Goal: Task Accomplishment & Management: Complete application form

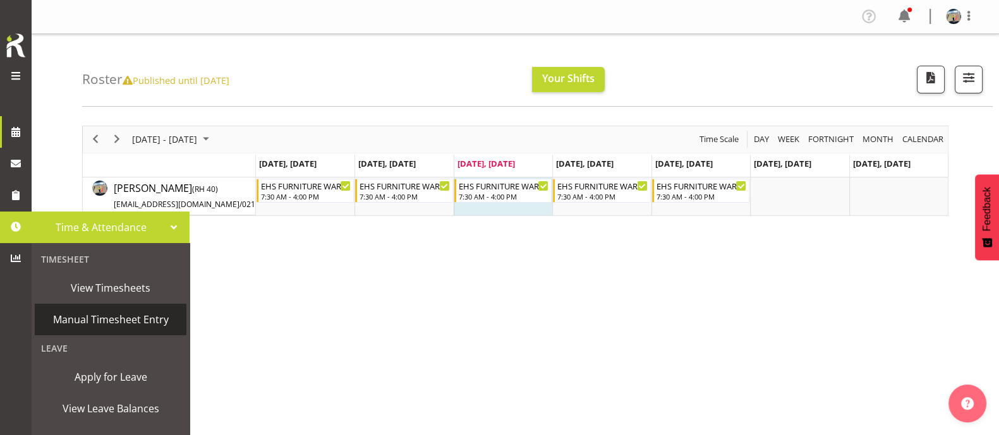
click at [92, 320] on span "Manual Timesheet Entry" at bounding box center [110, 319] width 139 height 19
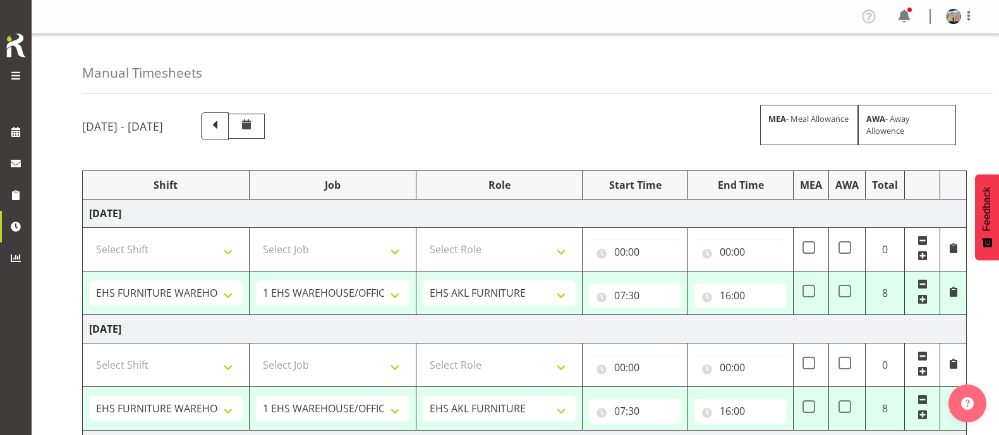
select select "38155"
select select "69"
select select "38155"
select select "69"
select select "38155"
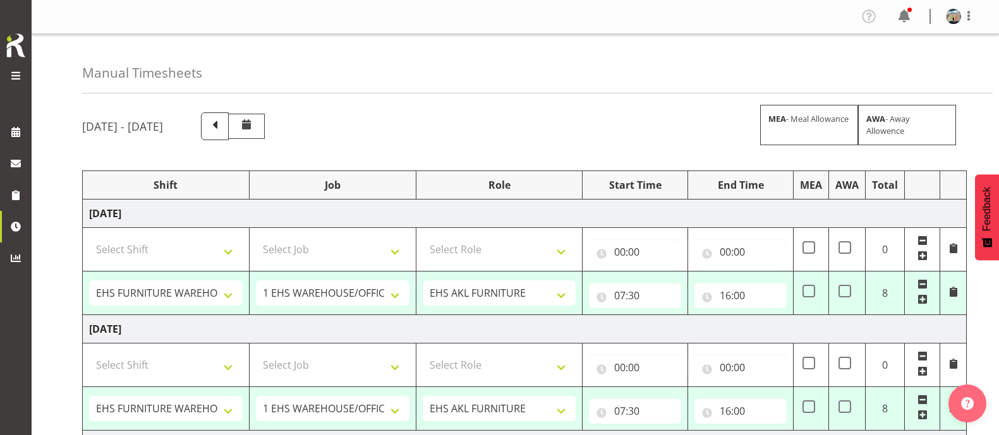
select select "69"
select select "38155"
select select "69"
select select "38155"
select select "69"
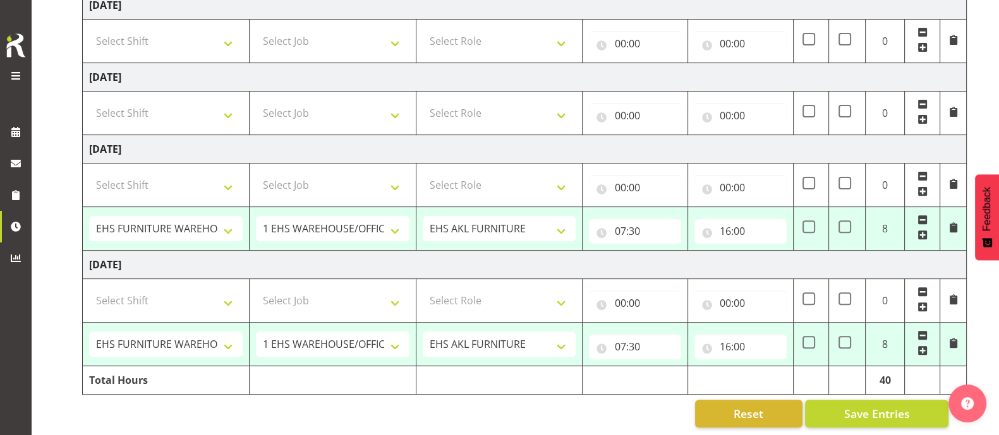
scroll to position [567, 0]
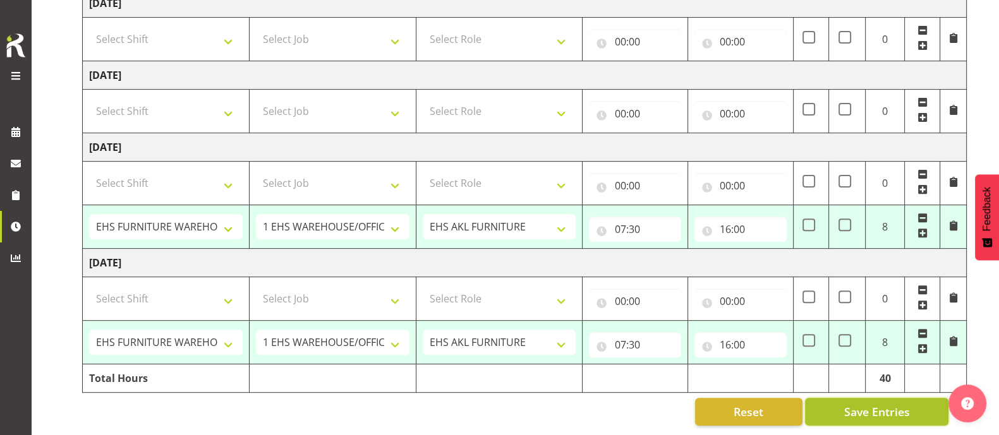
click at [866, 404] on span "Save Entries" at bounding box center [876, 412] width 66 height 16
select select "38155"
select select "69"
type input "07:30"
type input "16:00"
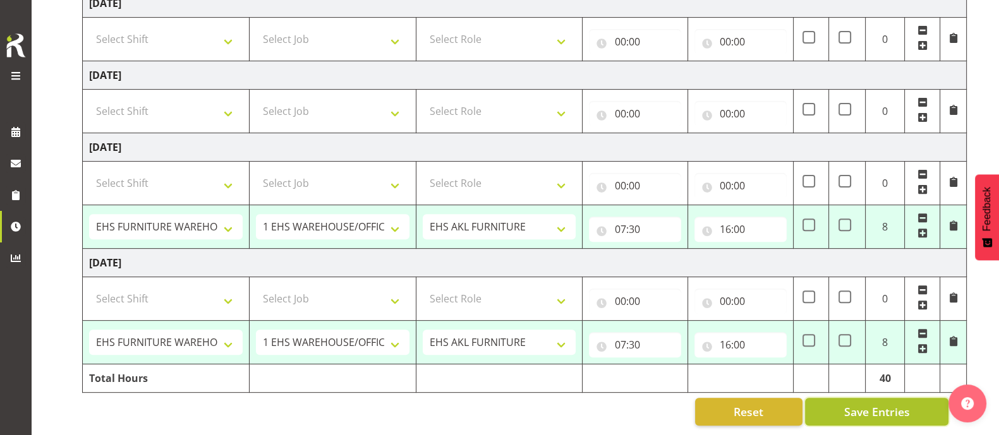
select select "38155"
select select "69"
type input "07:30"
type input "16:00"
select select "38155"
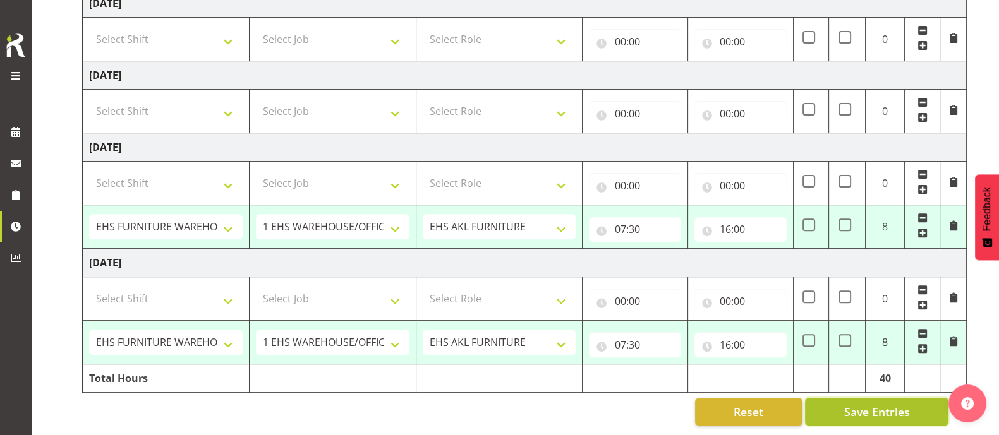
select select "69"
type input "07:30"
type input "16:00"
select select "38155"
select select "69"
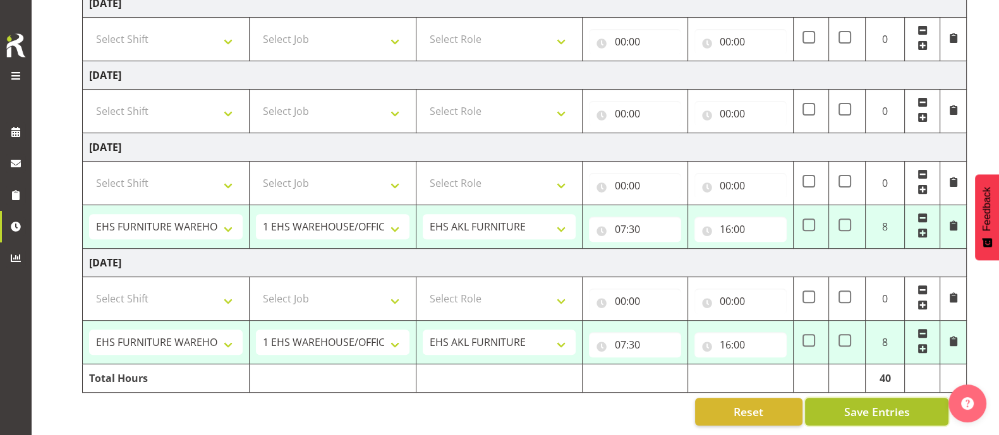
type input "07:30"
type input "16:00"
select select "38155"
select select "69"
type input "07:30"
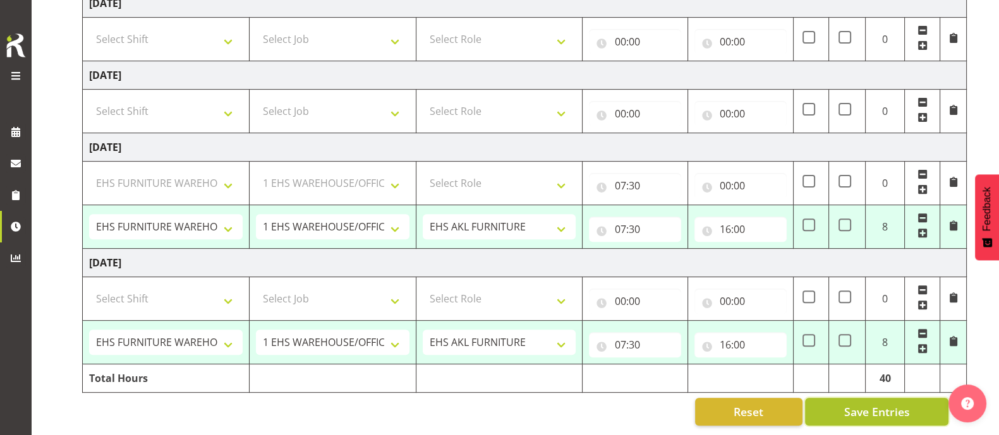
type input "16:00"
select select "38155"
select select "69"
select select "38155"
select select "69"
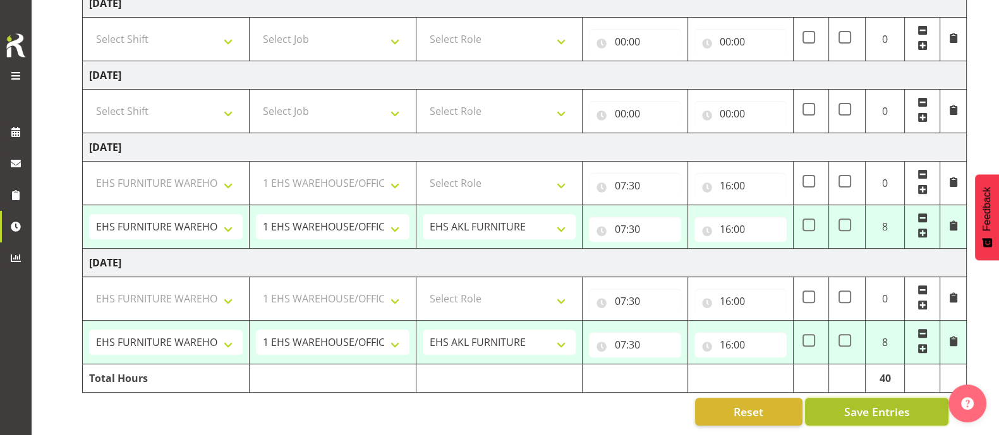
select select "38155"
select select "69"
select select "38155"
select select "69"
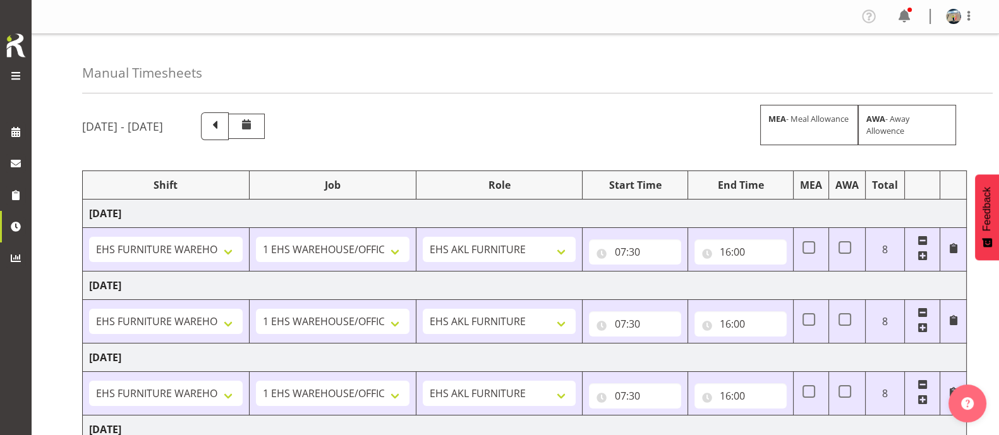
scroll to position [0, 0]
click at [223, 124] on span at bounding box center [215, 125] width 16 height 16
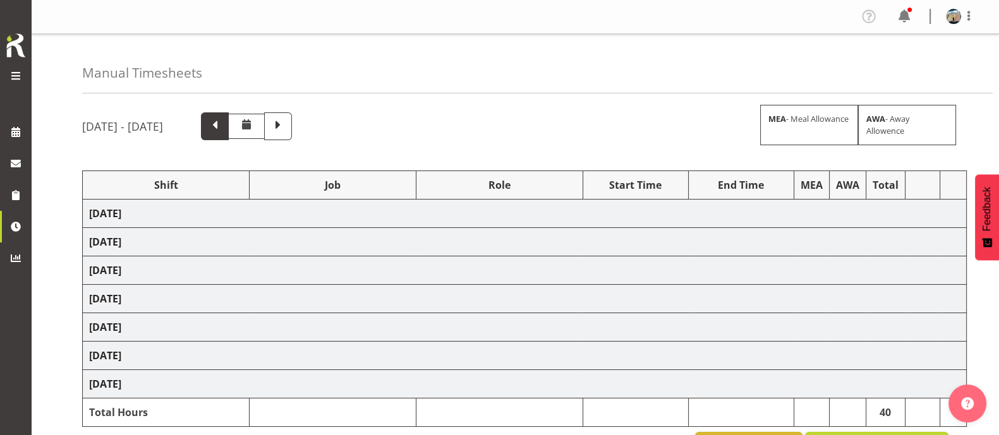
select select "38155"
select select "69"
select select "83207"
select select "69"
select select "83196"
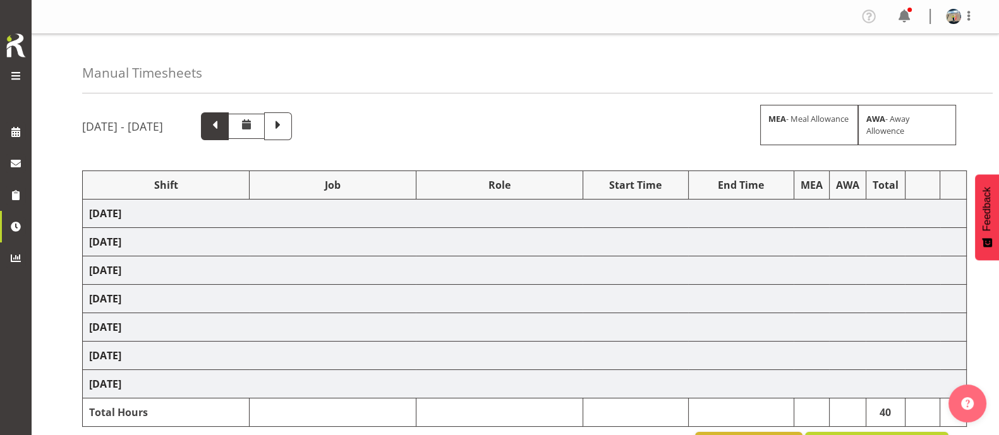
select select "9028"
select select "83203"
select select "9028"
select select "83451"
select select "9028"
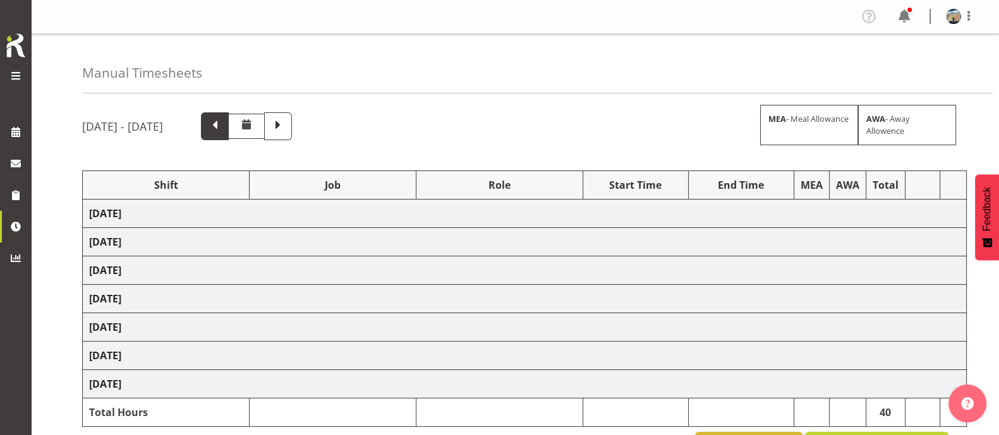
select select "38155"
select select "69"
select select "38155"
select select "69"
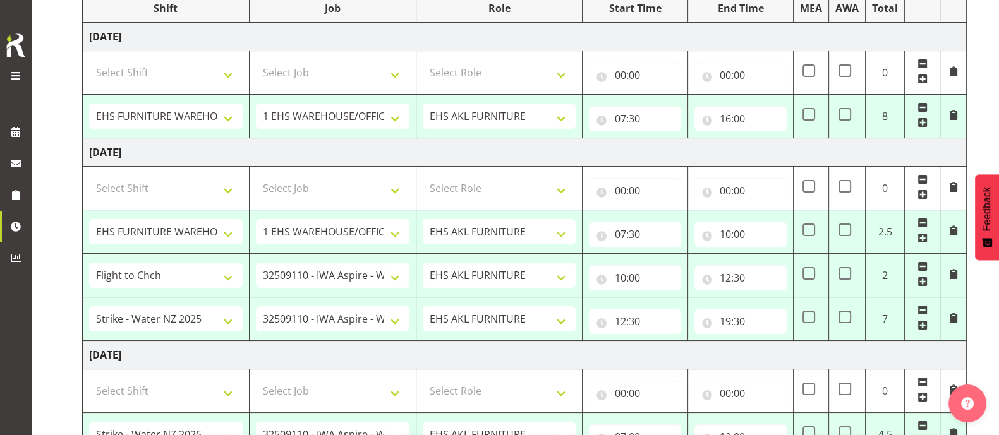
scroll to position [78, 0]
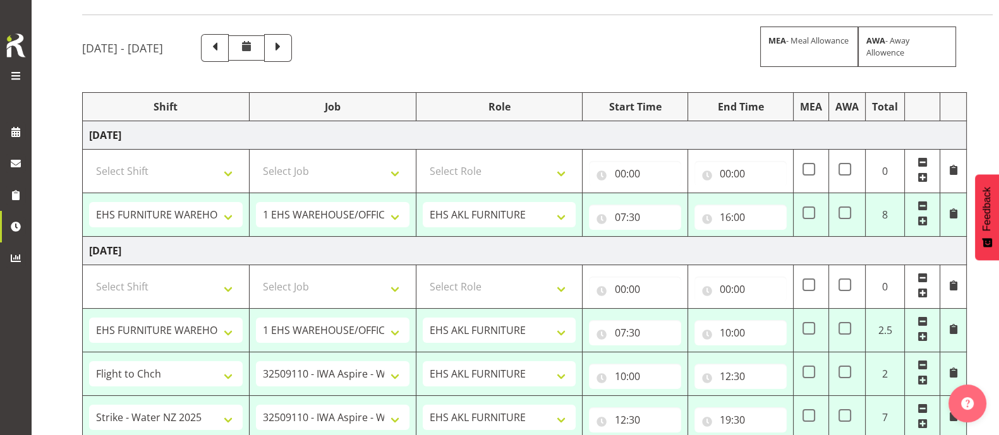
click at [847, 377] on td at bounding box center [847, 375] width 37 height 44
click at [847, 372] on span at bounding box center [844, 372] width 13 height 13
click at [847, 372] on input "checkbox" at bounding box center [842, 372] width 8 height 8
checkbox input "true"
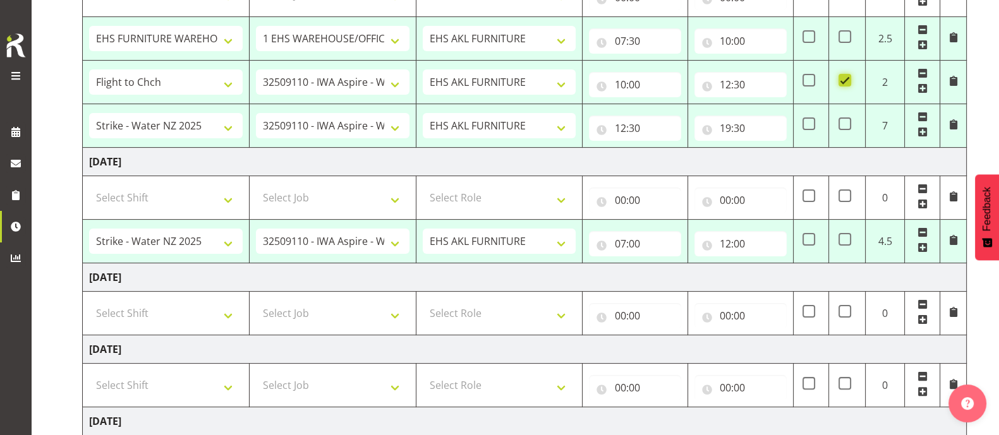
scroll to position [474, 0]
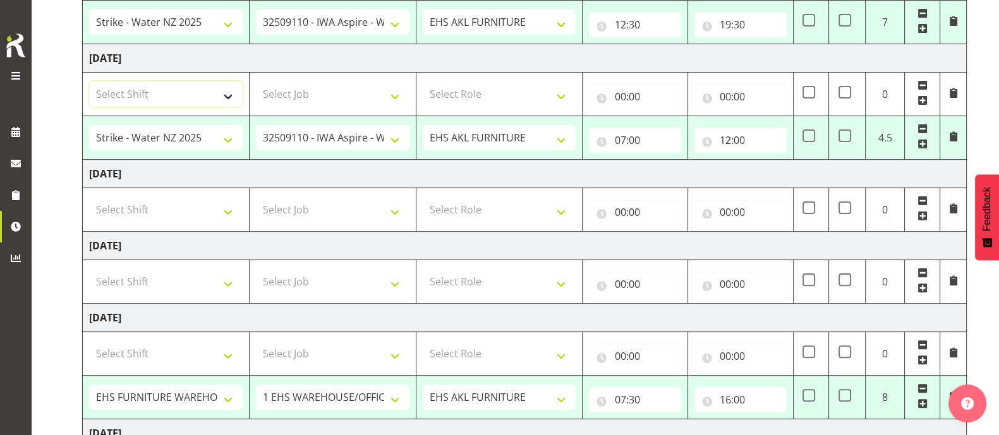
click at [231, 88] on select "Select Shift Assist Carlton EVents Assist Carlton EVents Assist Carlton Events …" at bounding box center [166, 94] width 154 height 25
select select "72167"
click at [89, 82] on select "Select Shift Assist Carlton EVents Assist Carlton EVents Assist Carlton Events …" at bounding box center [166, 94] width 154 height 25
click at [376, 99] on select "Select Job 1 Carlton Events 1 [PERSON_NAME][GEOGRAPHIC_DATA] 1 [PERSON_NAME][GE…" at bounding box center [333, 94] width 154 height 25
select select "69"
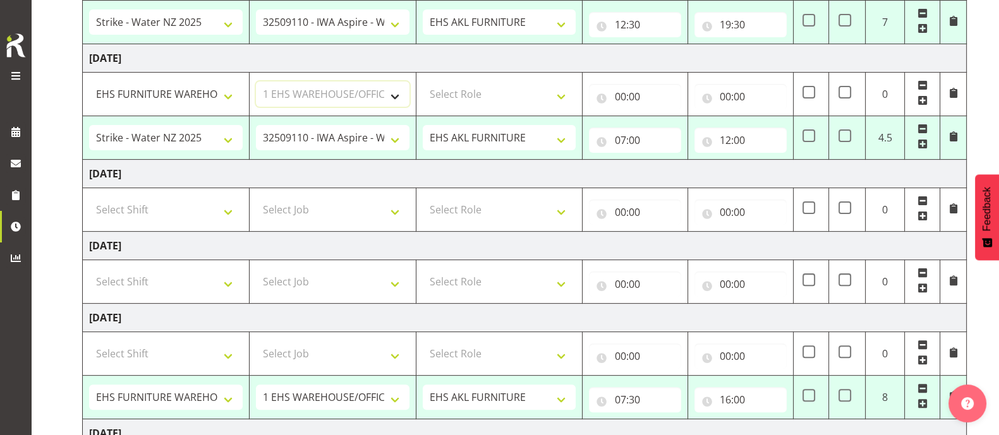
click at [256, 82] on select "Select Job 1 Carlton Events 1 [PERSON_NAME][GEOGRAPHIC_DATA] 1 [PERSON_NAME][GE…" at bounding box center [333, 94] width 154 height 25
click at [512, 91] on select "Select Role EHS AKL FURNITURE" at bounding box center [500, 94] width 154 height 25
select select "189"
click at [423, 82] on select "Select Role EHS AKL FURNITURE" at bounding box center [500, 94] width 154 height 25
click at [631, 97] on input "00:00" at bounding box center [635, 96] width 92 height 25
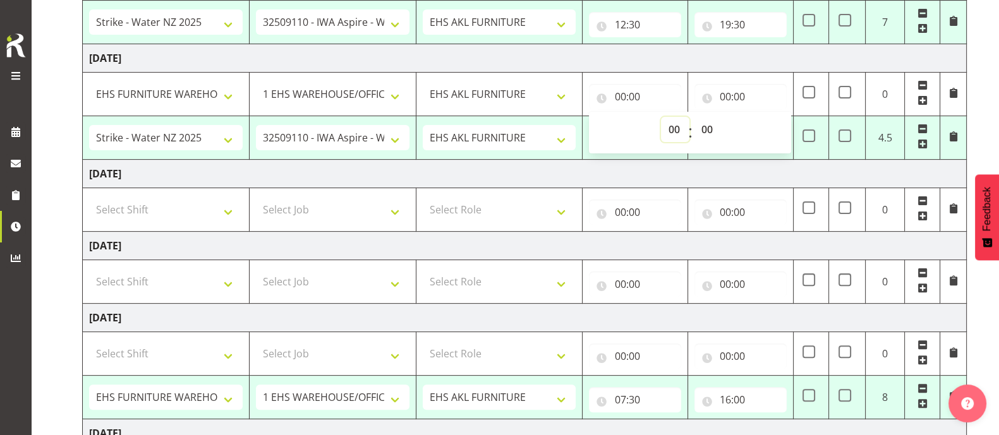
click at [679, 131] on select "00 01 02 03 04 05 06 07 08 09 10 11 12 13 14 15 16 17 18 19 20 21 22 23" at bounding box center [675, 129] width 28 height 25
select select "12"
click at [661, 117] on select "00 01 02 03 04 05 06 07 08 09 10 11 12 13 14 15 16 17 18 19 20 21 22 23" at bounding box center [675, 129] width 28 height 25
type input "12:00"
click at [726, 93] on input "00:00" at bounding box center [740, 96] width 92 height 25
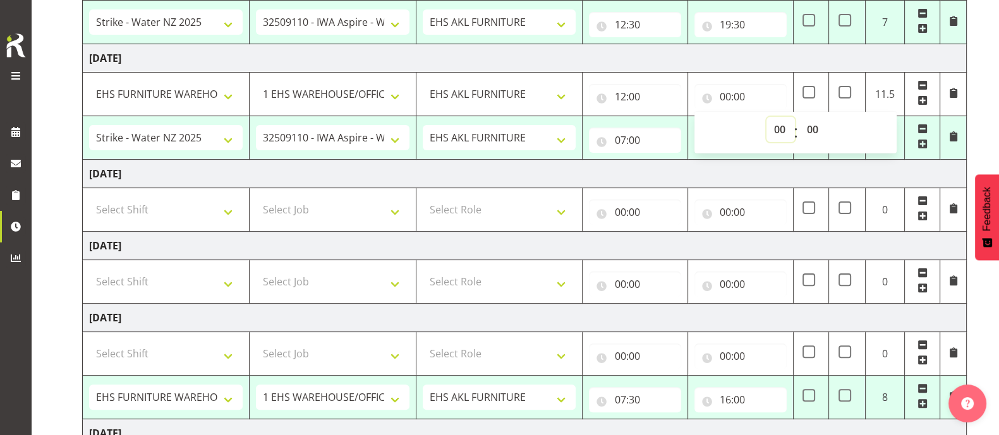
click at [780, 124] on select "00 01 02 03 04 05 06 07 08 09 10 11 12 13 14 15 16 17 18 19 20 21 22 23" at bounding box center [780, 129] width 28 height 25
select select "16"
click at [766, 117] on select "00 01 02 03 04 05 06 07 08 09 10 11 12 13 14 15 16 17 18 19 20 21 22 23" at bounding box center [780, 129] width 28 height 25
type input "16:00"
click at [768, 160] on td "[DATE]" at bounding box center [525, 174] width 884 height 28
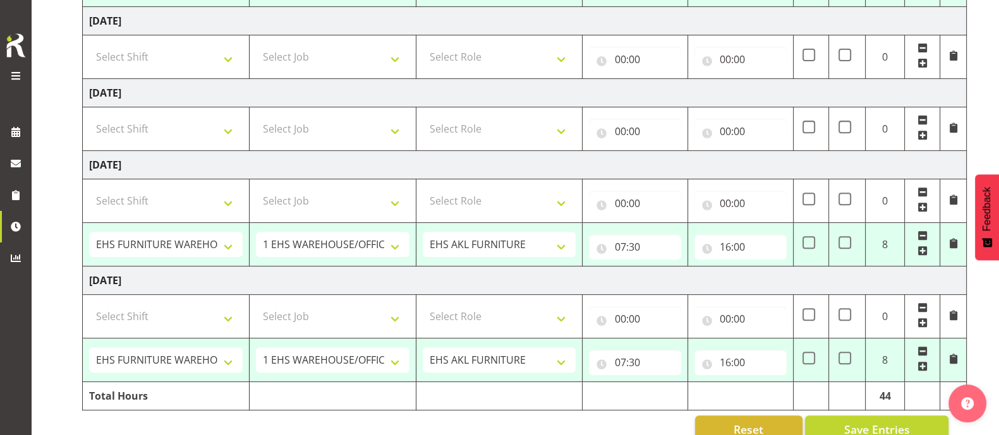
scroll to position [654, 0]
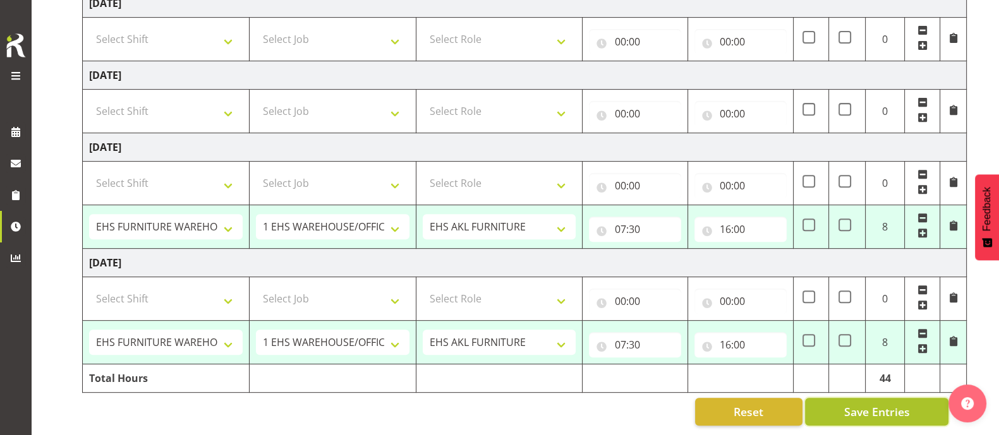
click at [870, 404] on span "Save Entries" at bounding box center [876, 412] width 66 height 16
select select "83207"
select select "69"
select select "83196"
select select "9028"
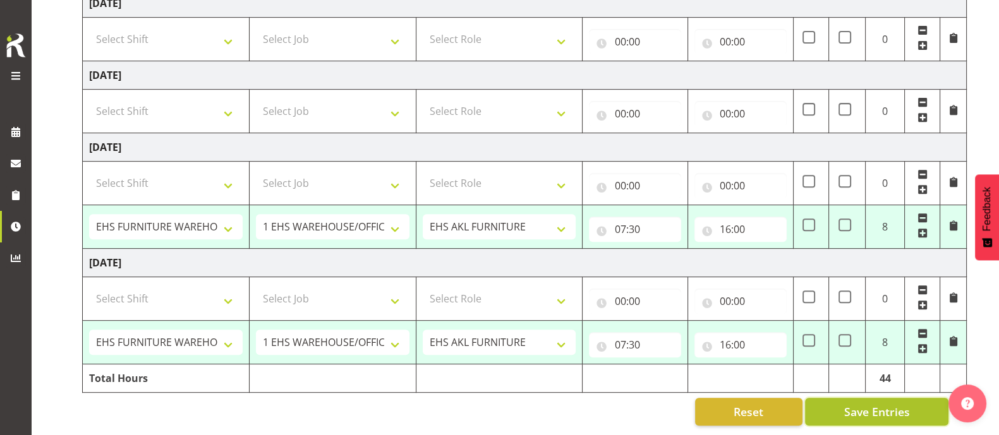
select select "83203"
select select "9028"
select select "72167"
select select "69"
select select "83451"
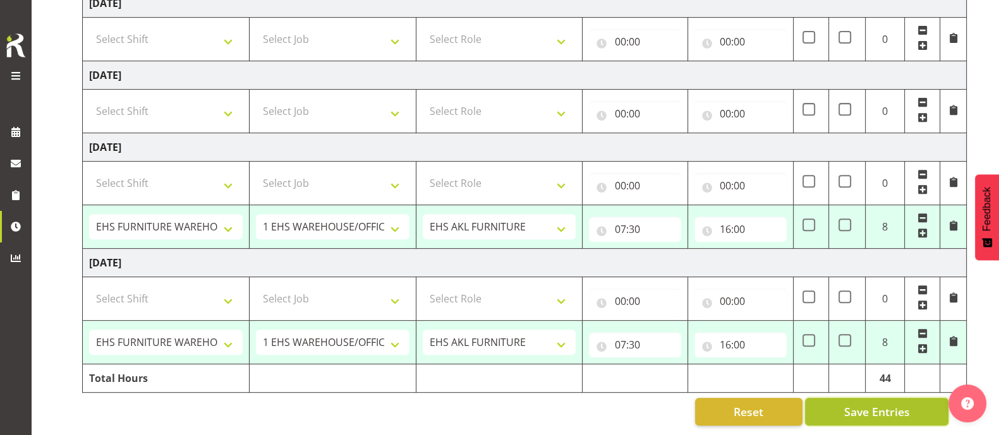
select select "9028"
select select "38155"
select select "69"
select select "38155"
select select "69"
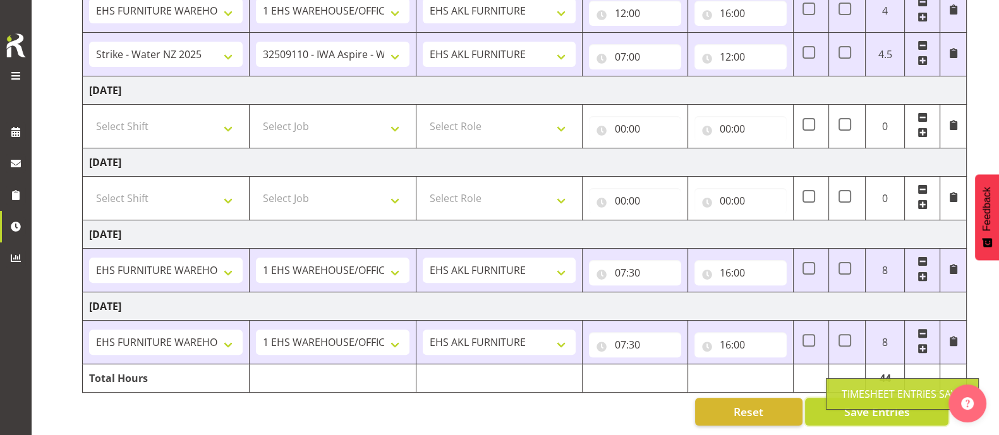
select select "38155"
select select "69"
type input "07:30"
type input "16:00"
select select "83207"
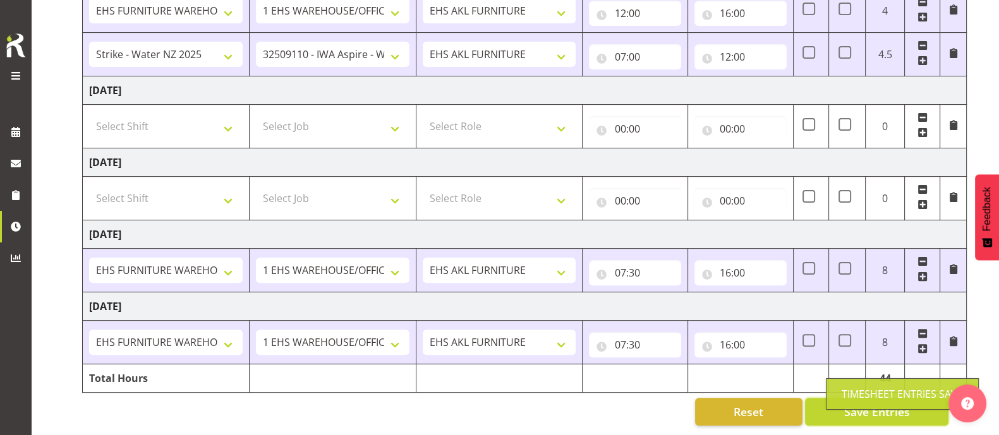
select select "69"
select select "83196"
select select "9028"
select select "83203"
select select "38155"
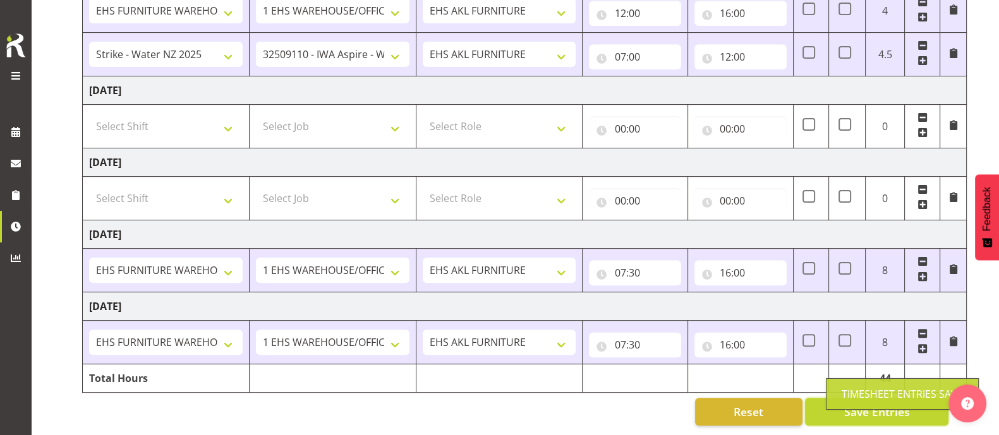
select select "69"
select select "38155"
select select "69"
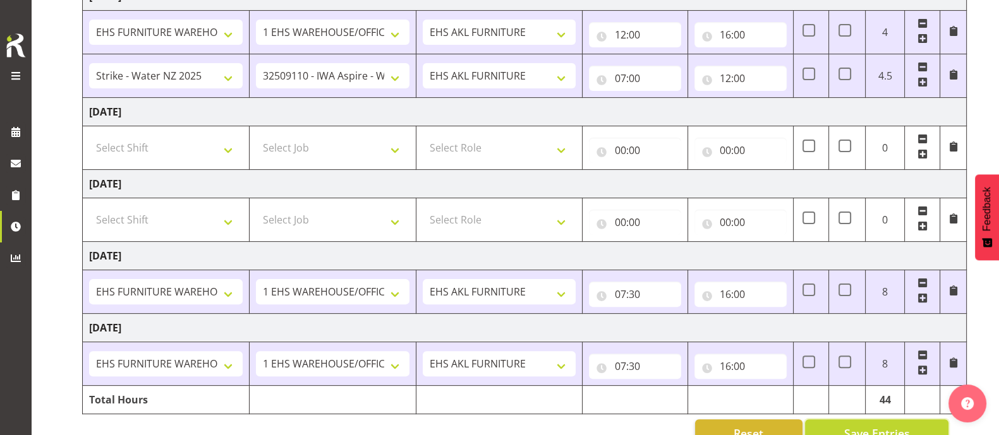
scroll to position [480, 0]
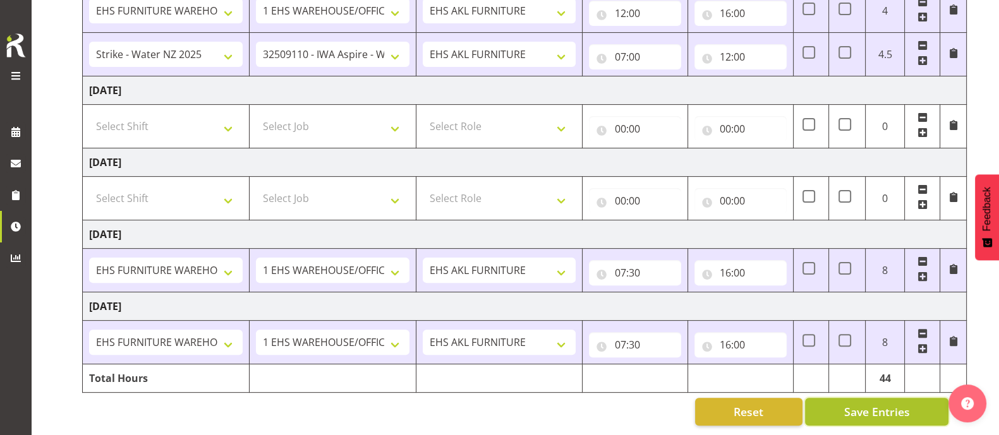
click at [851, 404] on span "Save Entries" at bounding box center [876, 412] width 66 height 16
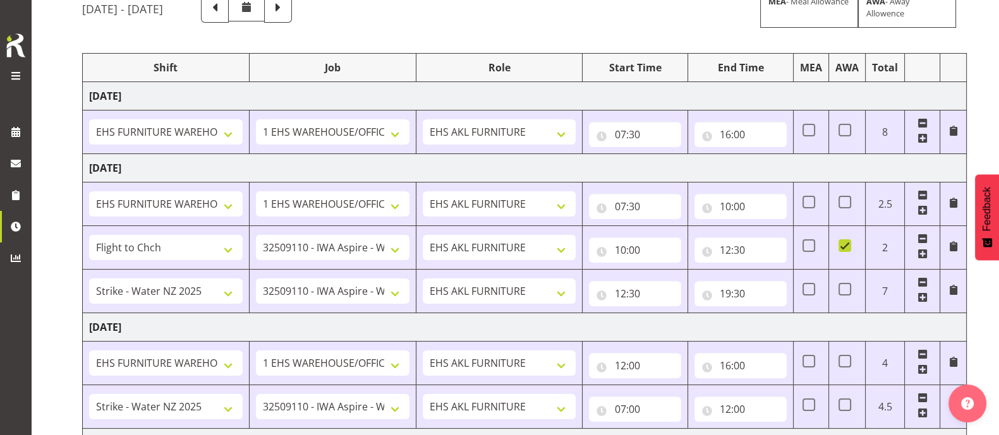
scroll to position [6, 0]
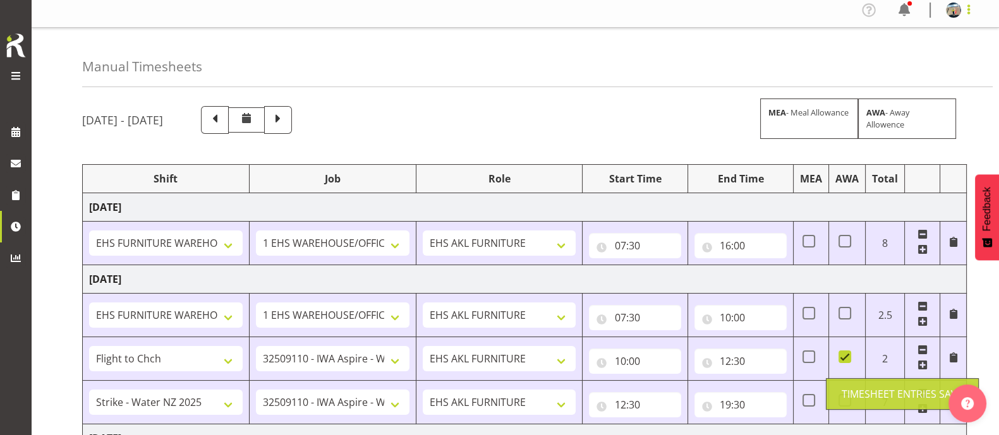
click at [970, 15] on span at bounding box center [968, 9] width 15 height 15
click at [923, 64] on link "Log Out" at bounding box center [915, 60] width 121 height 23
